Goal: Information Seeking & Learning: Learn about a topic

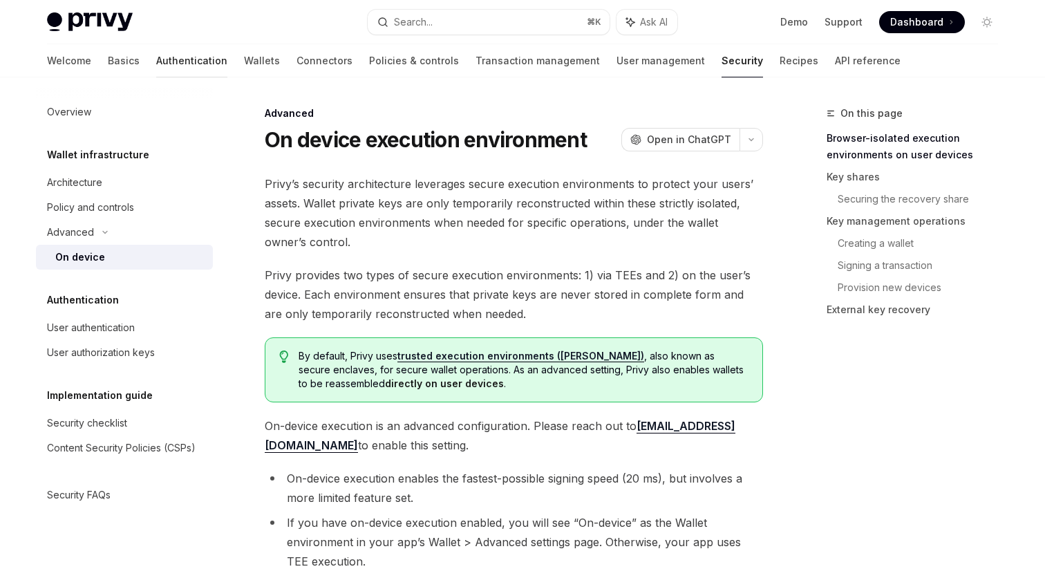
click at [156, 56] on link "Authentication" at bounding box center [191, 60] width 71 height 33
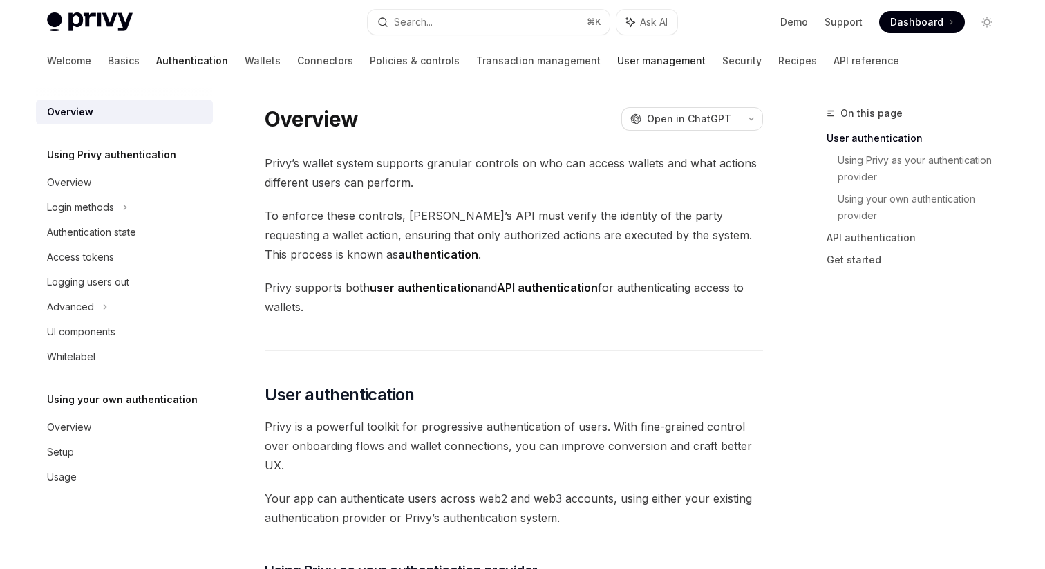
click at [617, 55] on link "User management" at bounding box center [661, 60] width 88 height 33
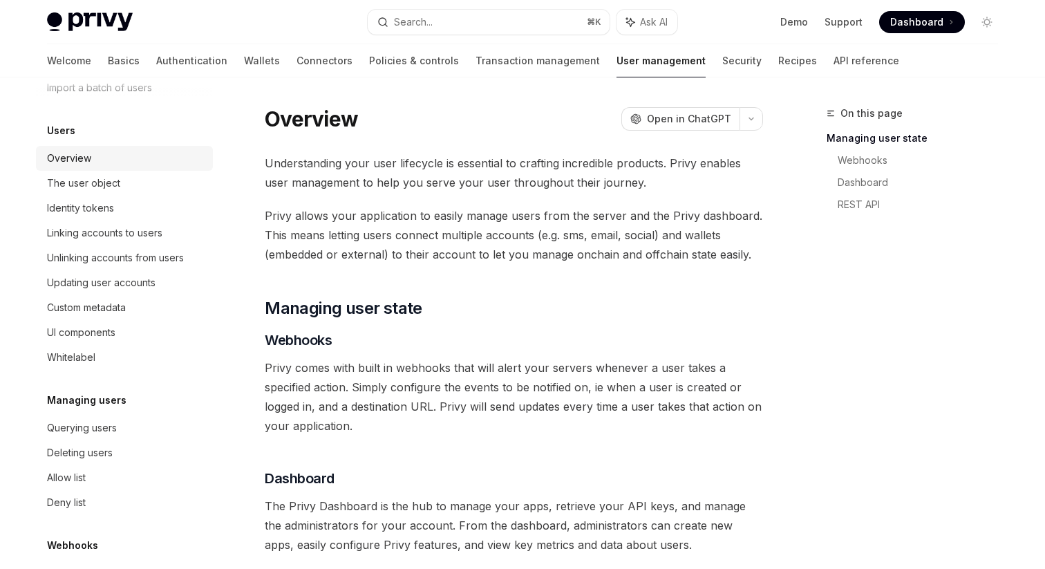
scroll to position [214, 0]
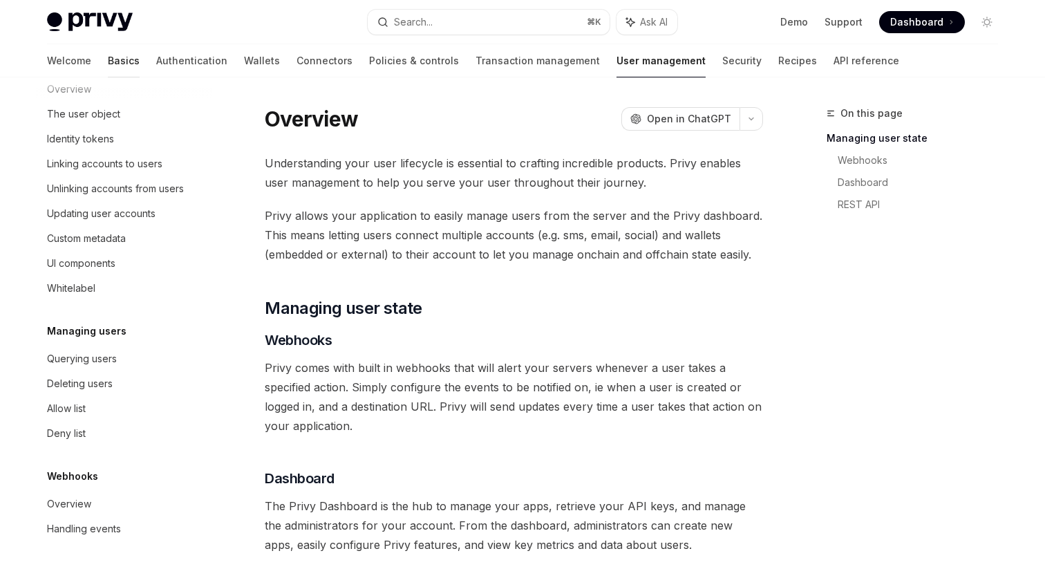
click at [108, 59] on link "Basics" at bounding box center [124, 60] width 32 height 33
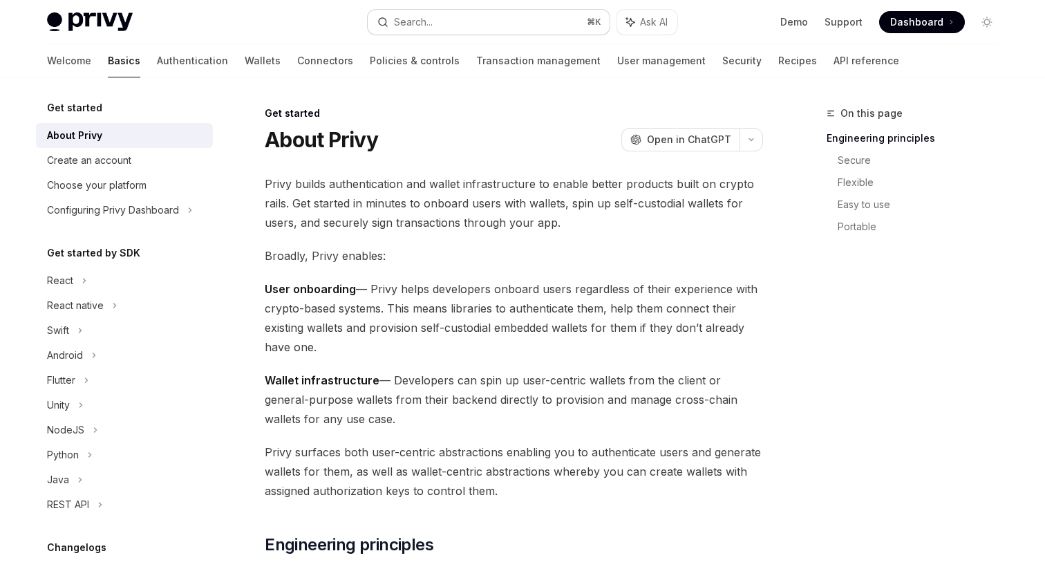
click at [468, 21] on button "Search... ⌘ K" at bounding box center [489, 22] width 242 height 25
type textarea "*"
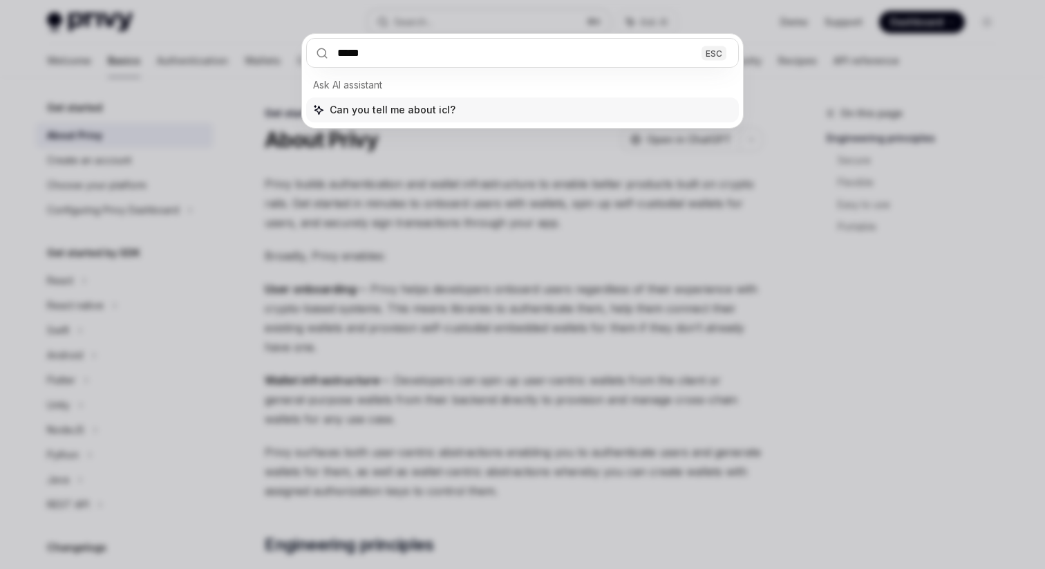
type input "******"
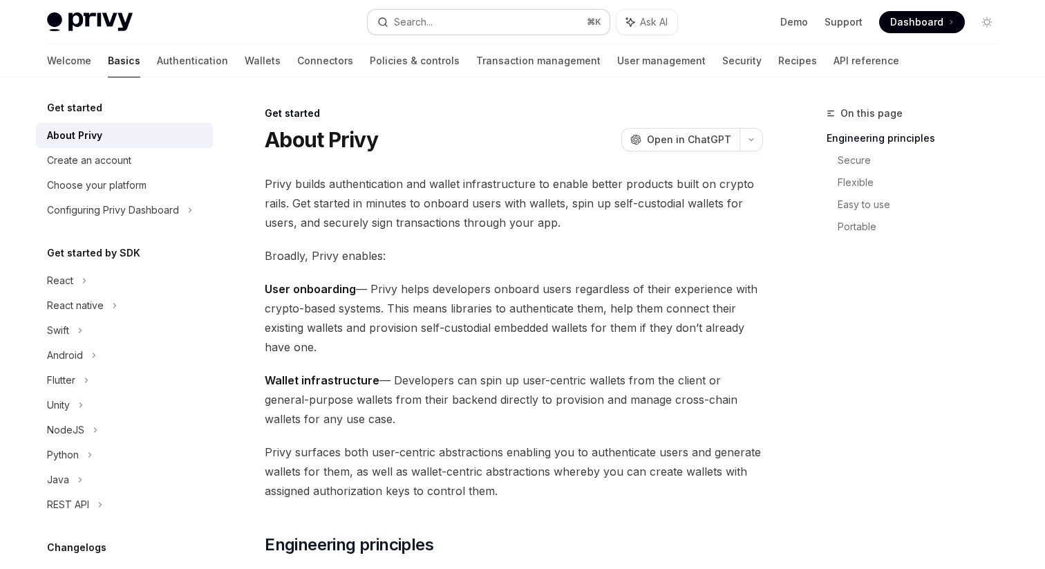
type textarea "*"
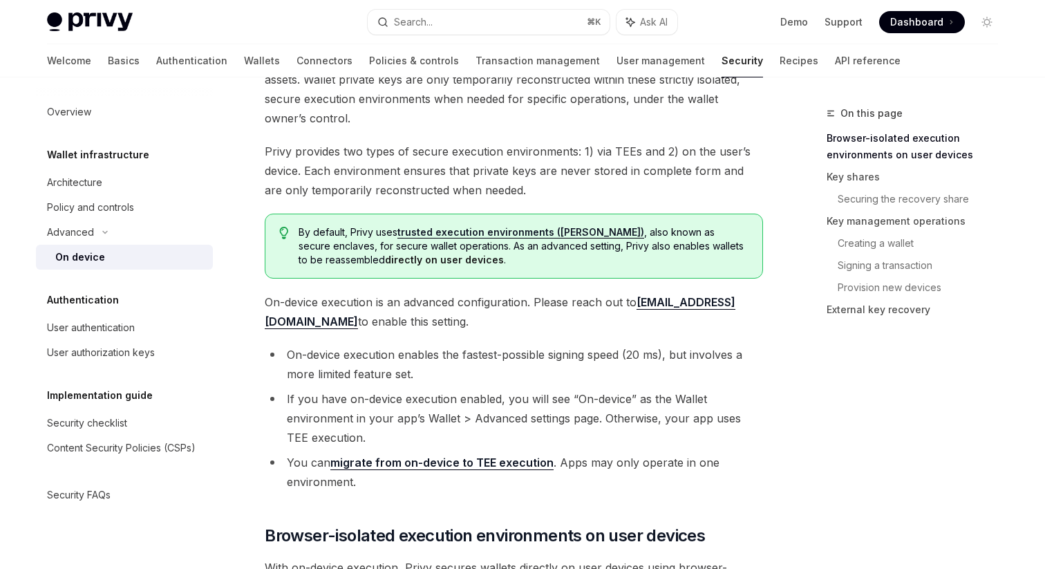
scroll to position [124, 0]
click at [450, 25] on button "Search... ⌘ K" at bounding box center [489, 22] width 242 height 25
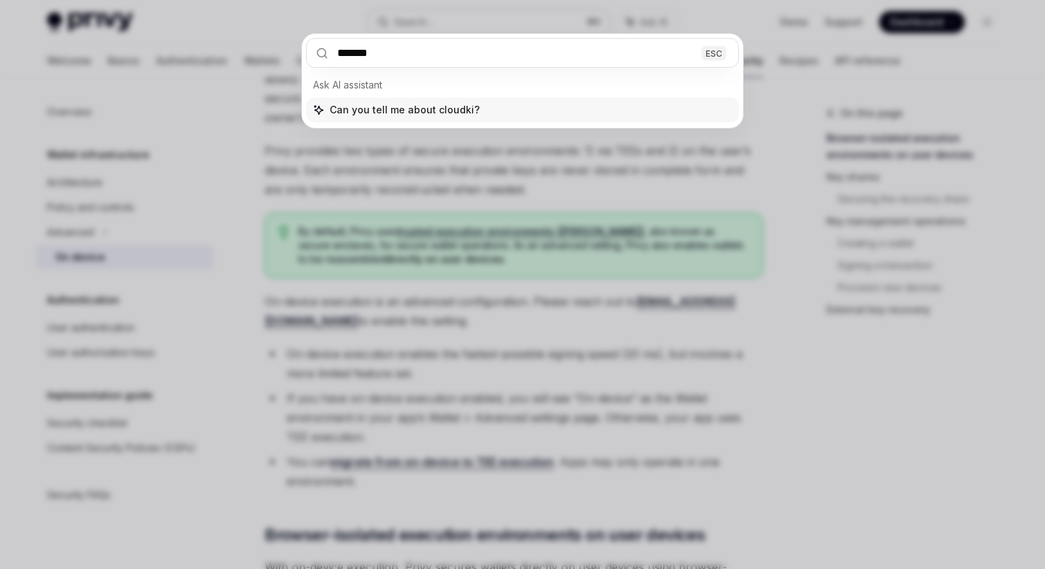
type input "********"
type input "******"
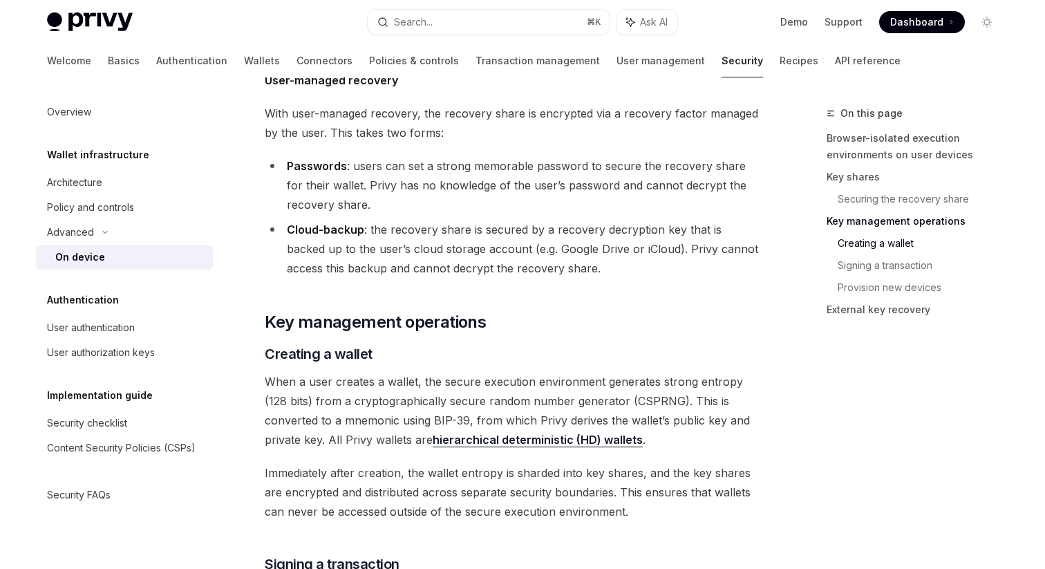
scroll to position [1975, 0]
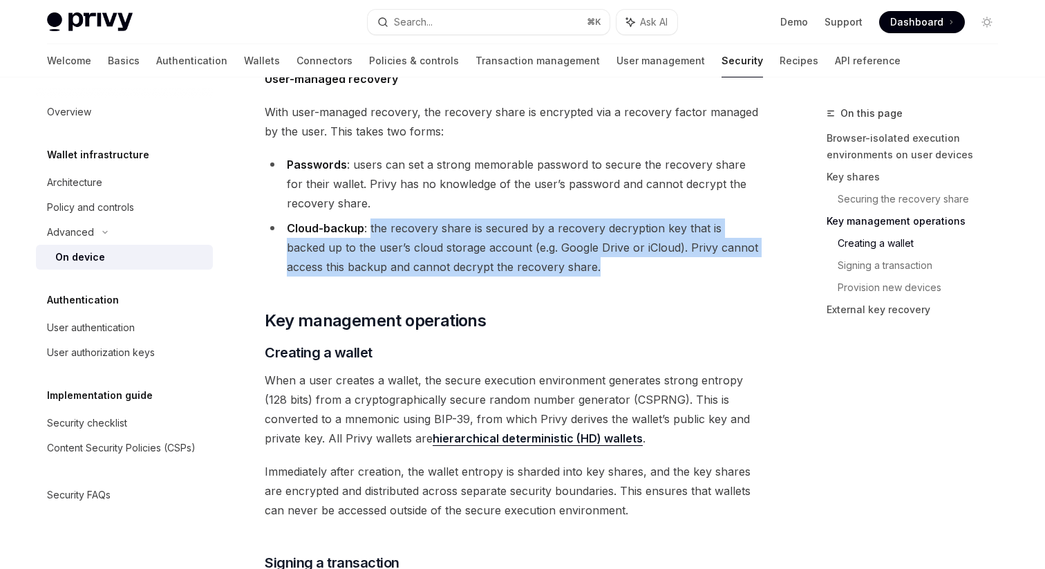
drag, startPoint x: 571, startPoint y: 268, endPoint x: 369, endPoint y: 236, distance: 204.4
click at [369, 236] on li "Cloud-backup : the recovery share is secured by a recovery decryption key that …" at bounding box center [514, 247] width 498 height 58
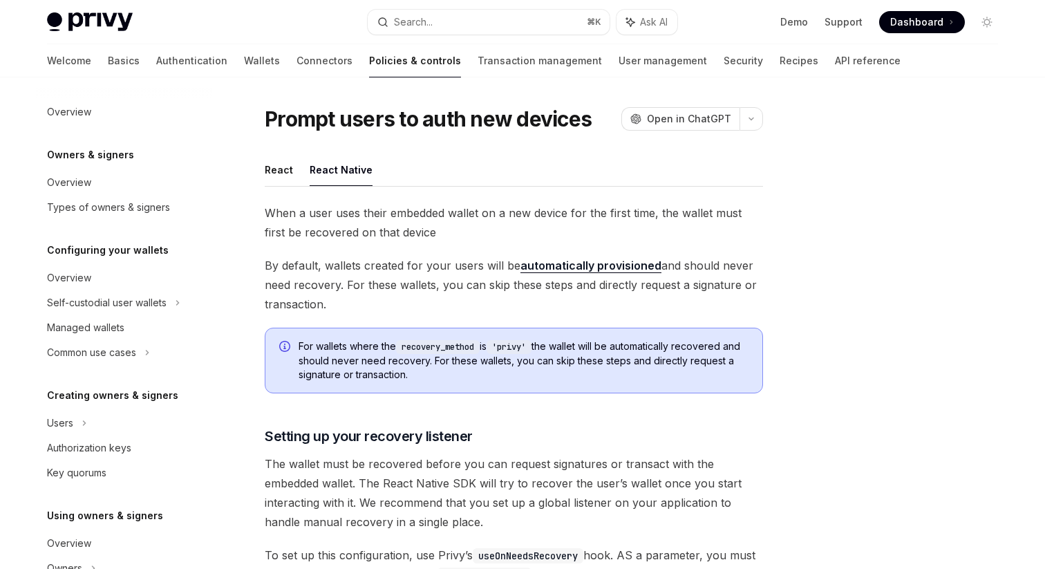
scroll to position [62, 0]
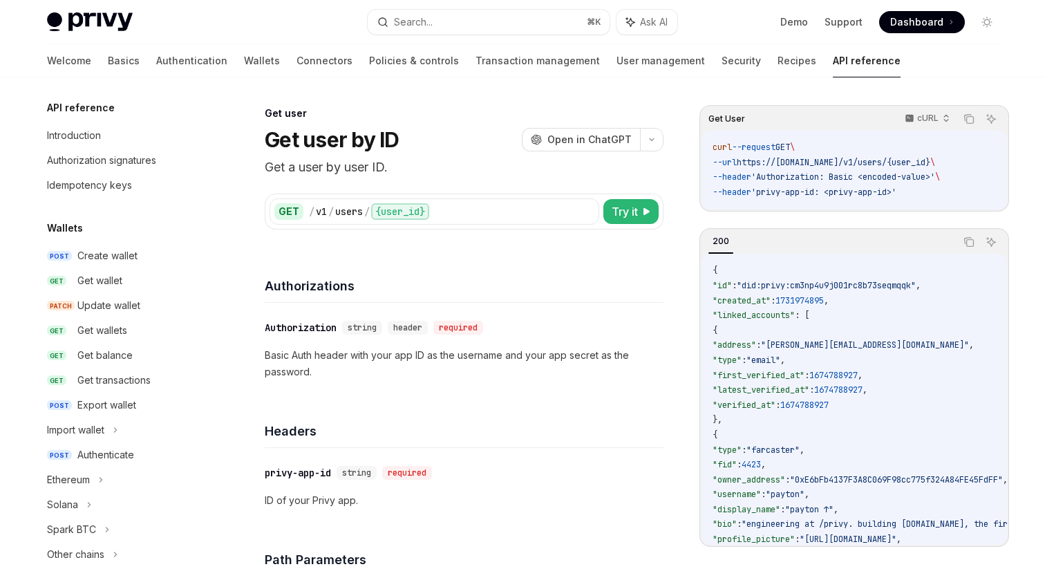
scroll to position [440, 0]
